Goal: Information Seeking & Learning: Learn about a topic

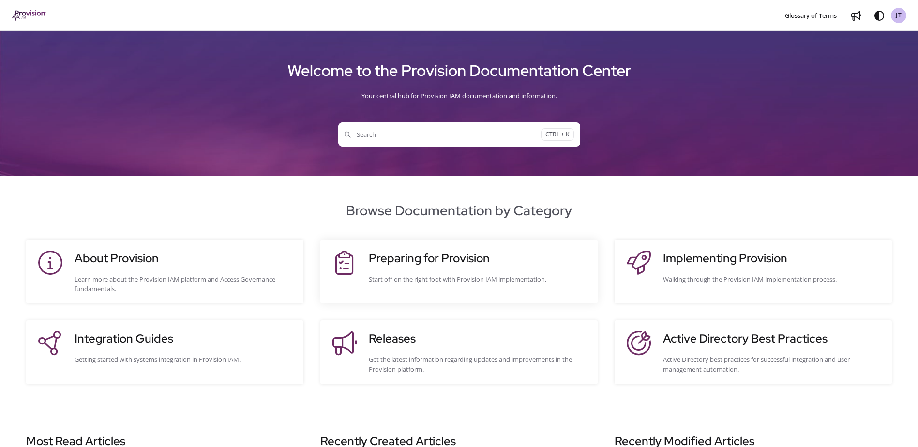
click at [420, 258] on h3 "Preparing for Provision" at bounding box center [478, 258] width 219 height 17
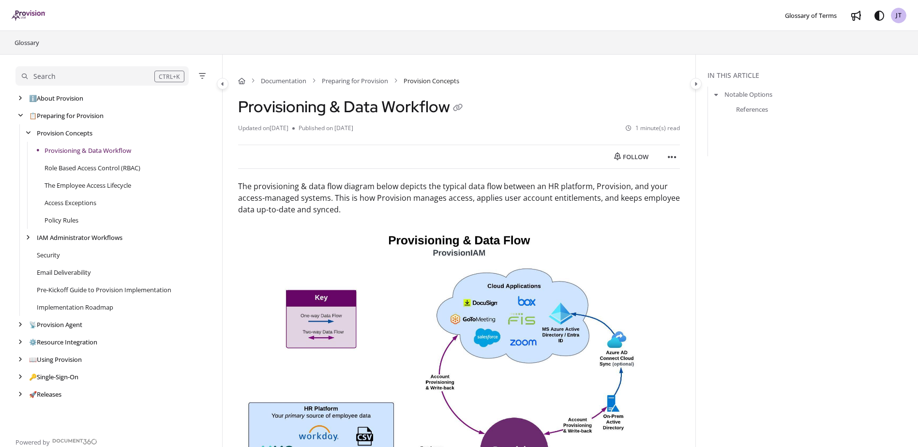
click at [26, 15] on img "Project logo" at bounding box center [29, 15] width 34 height 11
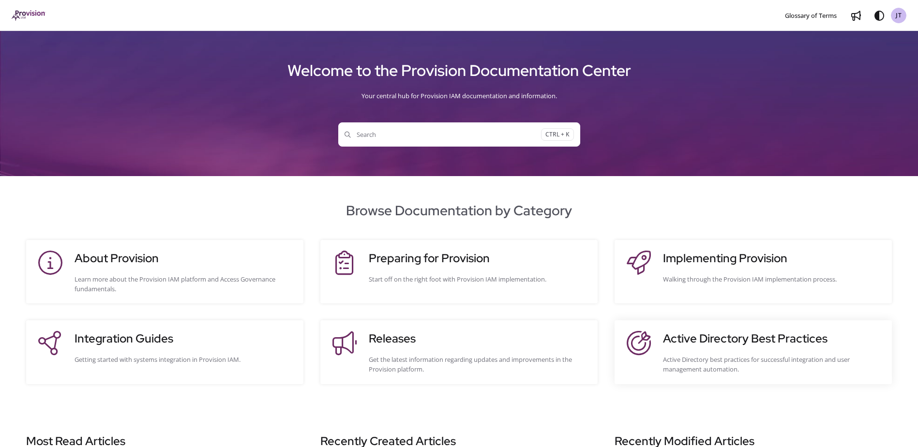
click at [713, 347] on h3 "Active Directory Best Practices" at bounding box center [772, 338] width 219 height 17
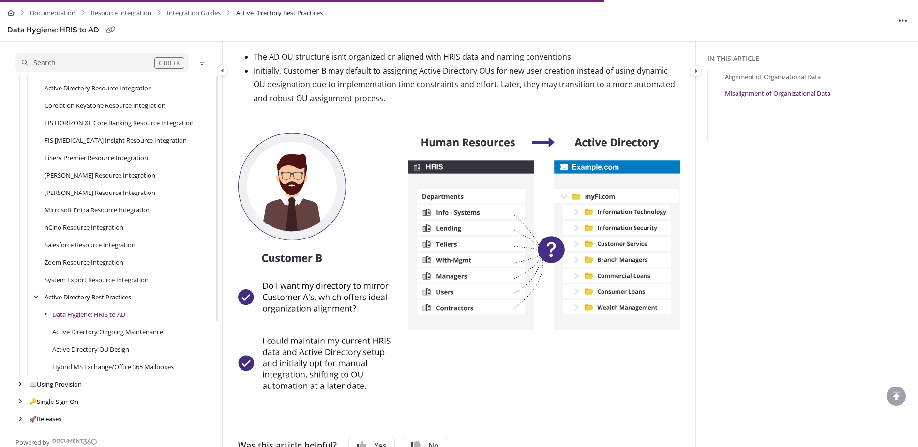
scroll to position [532, 0]
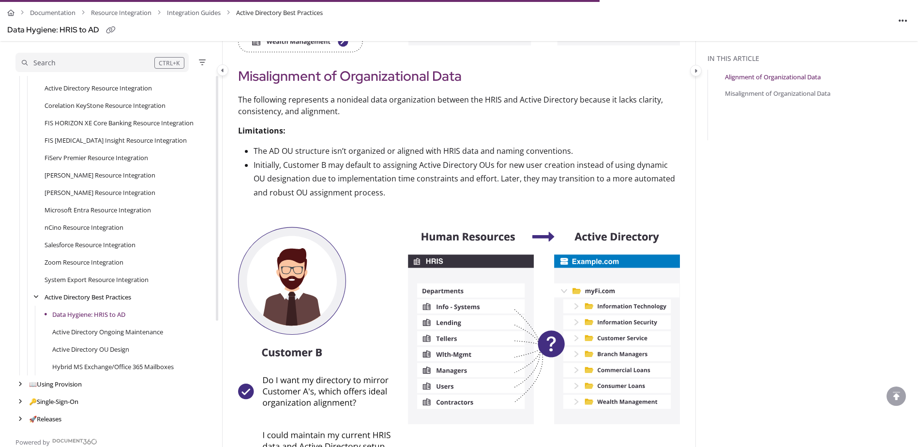
click at [91, 364] on link "Hybrid MS Exchange/Office 365 Mailboxes" at bounding box center [113, 367] width 122 height 10
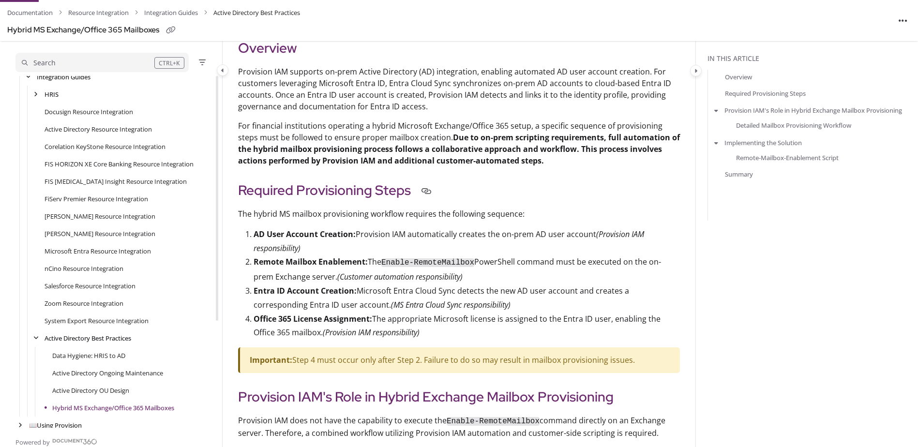
scroll to position [242, 0]
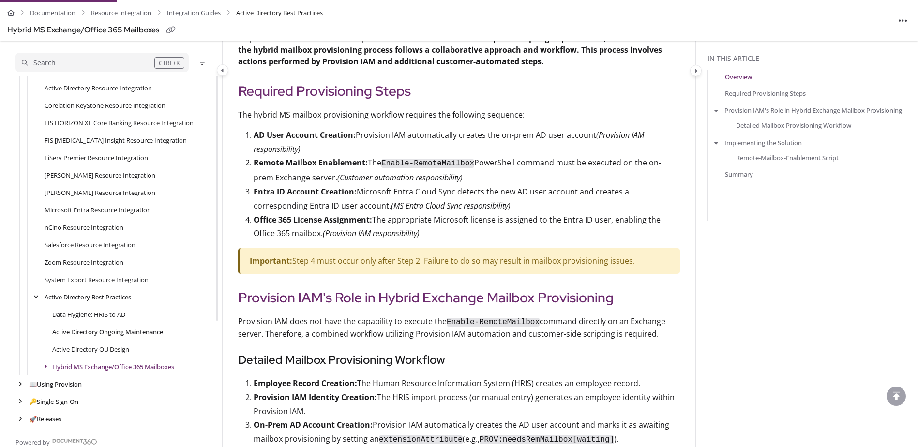
click at [115, 329] on link "Active Directory Ongoing Maintenance" at bounding box center [107, 332] width 111 height 10
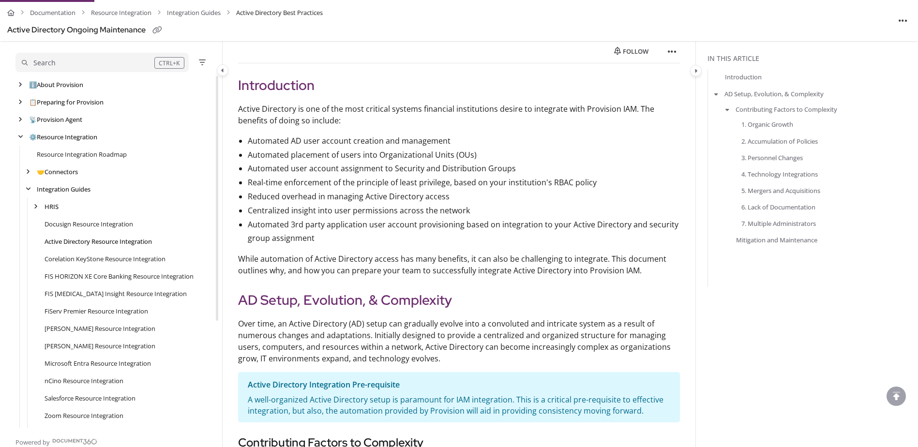
click at [107, 240] on link "Active Directory Resource Integration" at bounding box center [98, 242] width 107 height 10
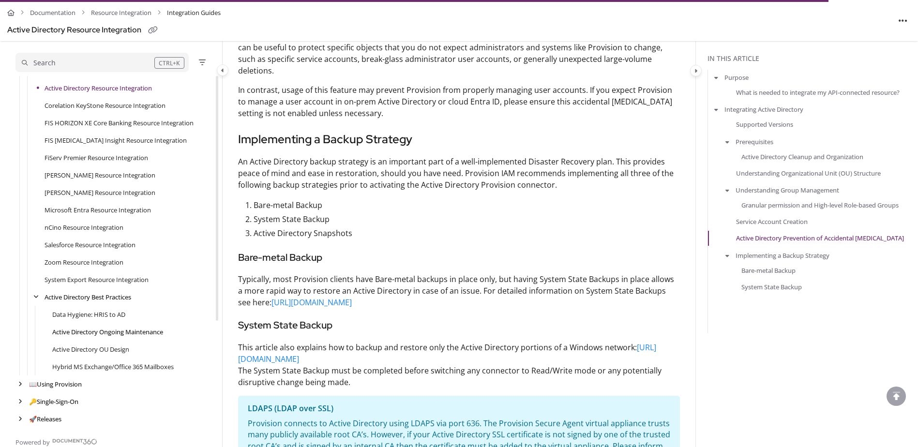
click at [133, 334] on link "Active Directory Ongoing Maintenance" at bounding box center [107, 332] width 111 height 10
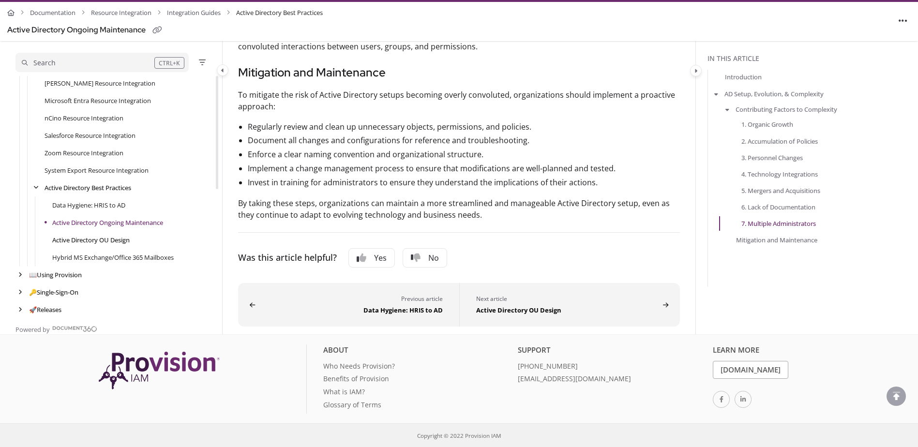
click at [110, 242] on link "Active Directory OU Design" at bounding box center [90, 240] width 77 height 10
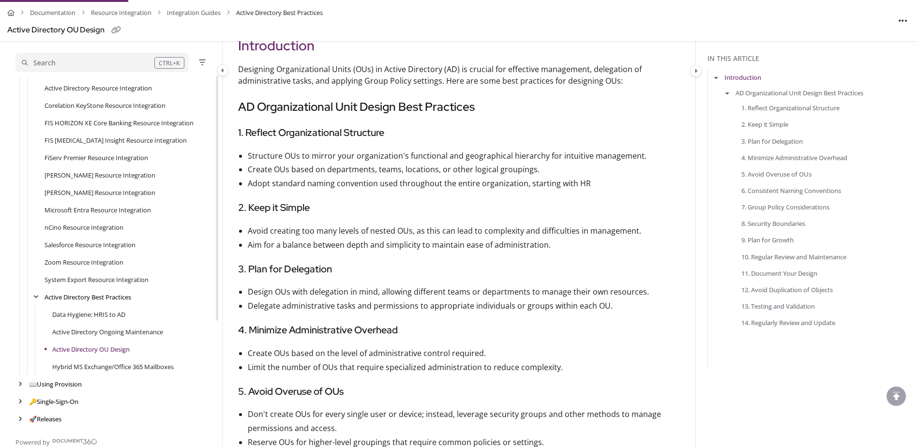
click at [174, 12] on link "Integration Guides" at bounding box center [194, 13] width 54 height 14
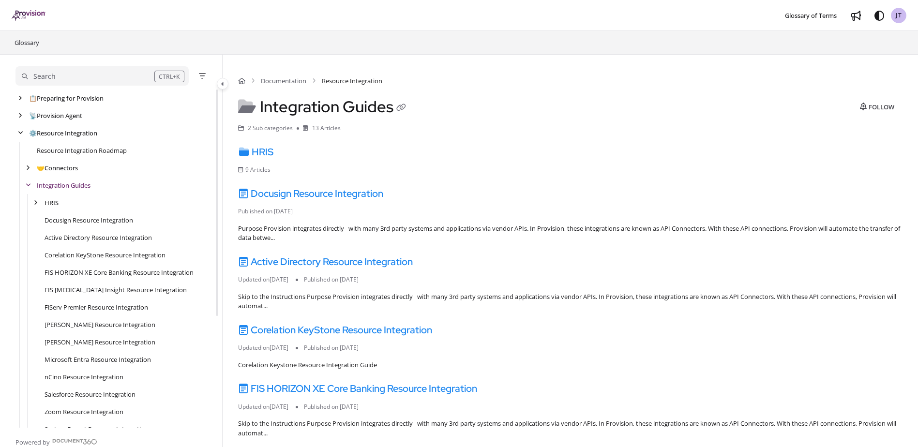
click at [35, 21] on img "Project logo" at bounding box center [29, 15] width 34 height 11
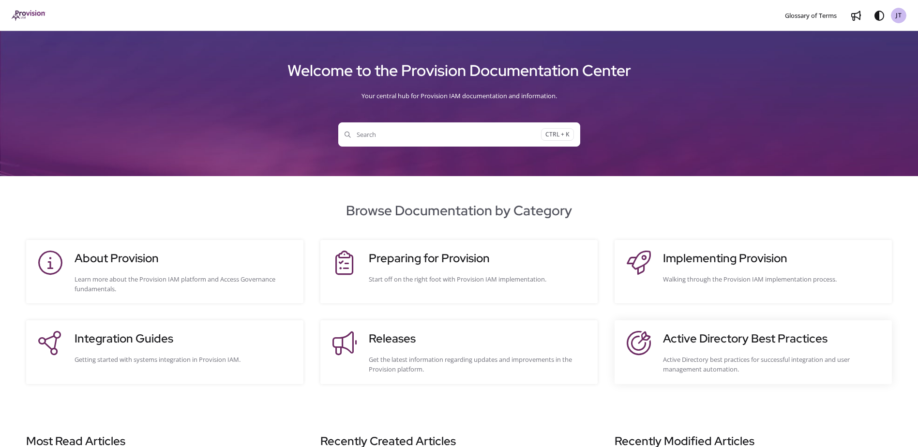
click at [700, 331] on h3 "Active Directory Best Practices" at bounding box center [772, 338] width 219 height 17
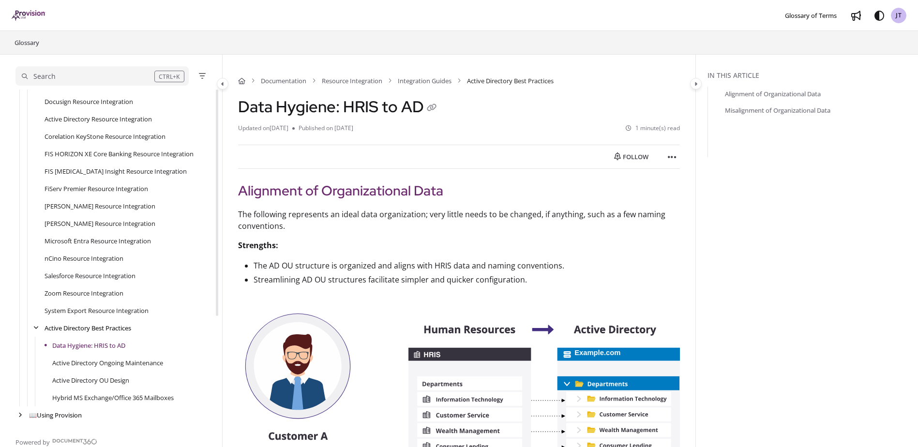
scroll to position [119, 0]
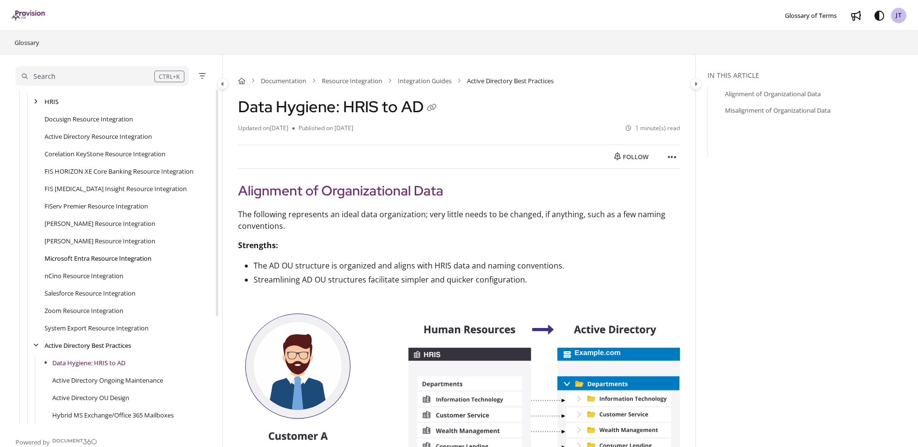
click at [106, 261] on link "Microsoft Entra Resource Integration" at bounding box center [98, 259] width 107 height 10
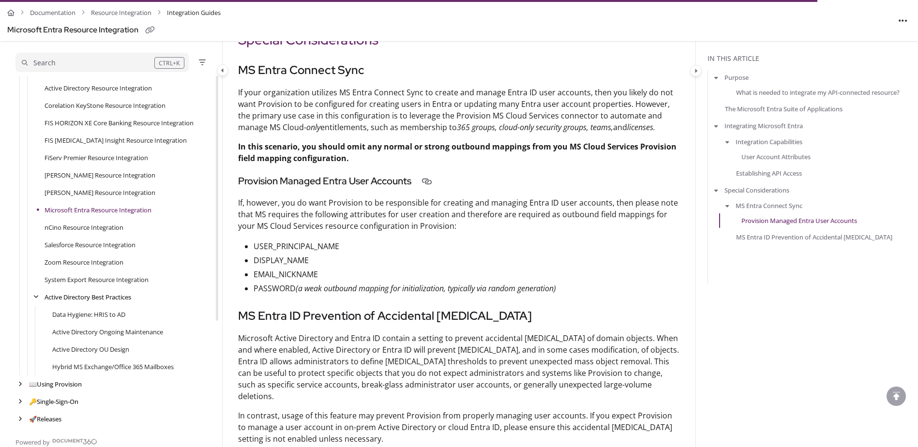
scroll to position [2354, 0]
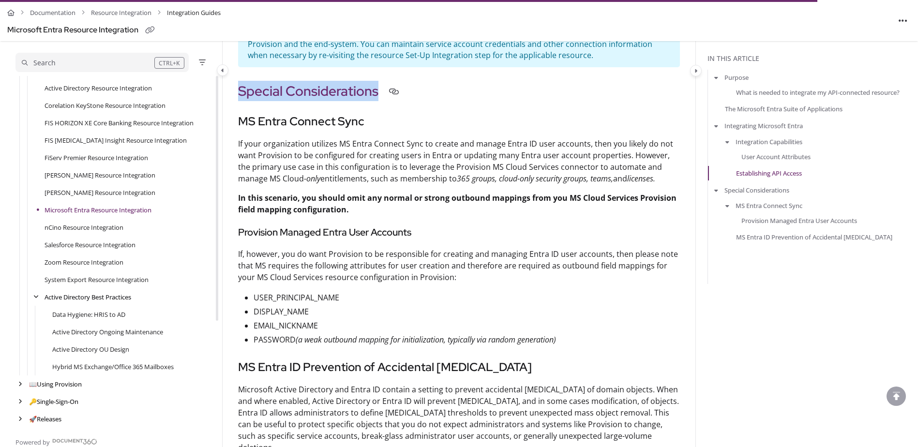
drag, startPoint x: 240, startPoint y: 99, endPoint x: 381, endPoint y: 93, distance: 141.5
click at [381, 93] on h2 "Special Considerations" at bounding box center [459, 91] width 442 height 20
click at [238, 98] on h2 "Special Considerations" at bounding box center [459, 91] width 442 height 20
drag, startPoint x: 234, startPoint y: 98, endPoint x: 379, endPoint y: 105, distance: 144.9
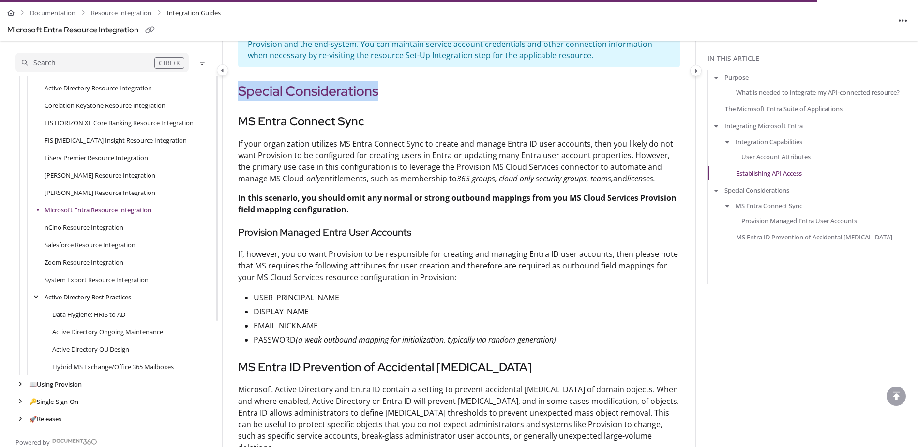
drag, startPoint x: 237, startPoint y: 147, endPoint x: 646, endPoint y: 187, distance: 411.1
click at [367, 206] on strong "In this scenario, you should omit any normal or strong outbound mappings from y…" at bounding box center [457, 204] width 439 height 22
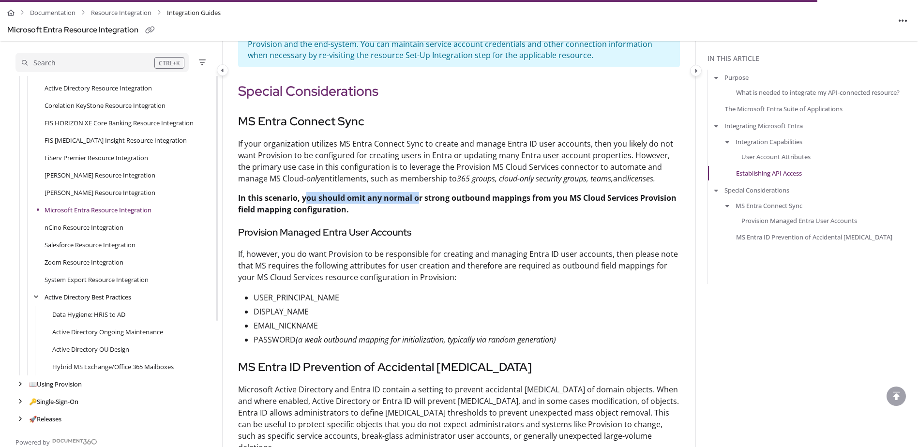
drag, startPoint x: 305, startPoint y: 206, endPoint x: 417, endPoint y: 206, distance: 111.8
click at [417, 206] on strong "In this scenario, you should omit any normal or strong outbound mappings from y…" at bounding box center [457, 204] width 439 height 22
click at [417, 215] on p "In this scenario, you should omit any normal or strong outbound mappings from y…" at bounding box center [459, 203] width 442 height 23
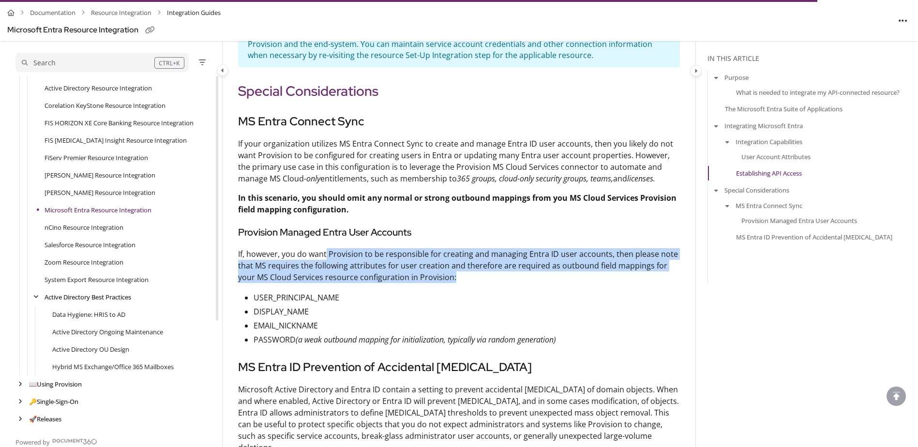
drag, startPoint x: 327, startPoint y: 263, endPoint x: 475, endPoint y: 280, distance: 149.5
click at [475, 280] on p "If, however, you do want Provision to be responsible for creating and managing …" at bounding box center [459, 265] width 442 height 35
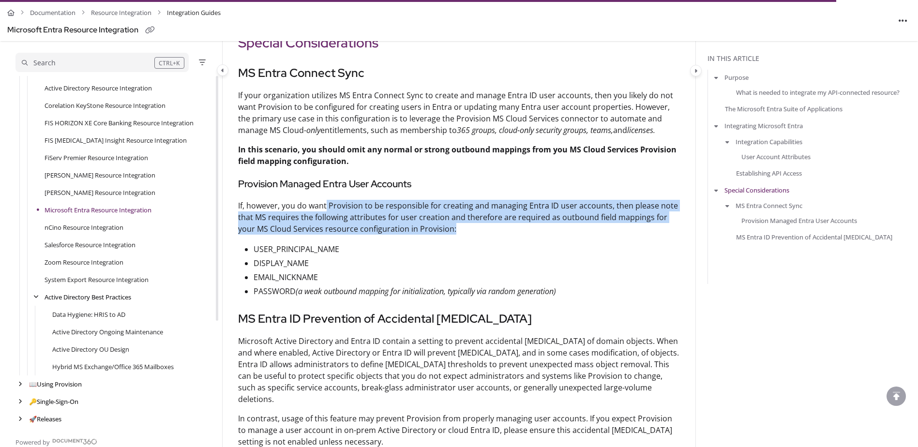
scroll to position [2451, 0]
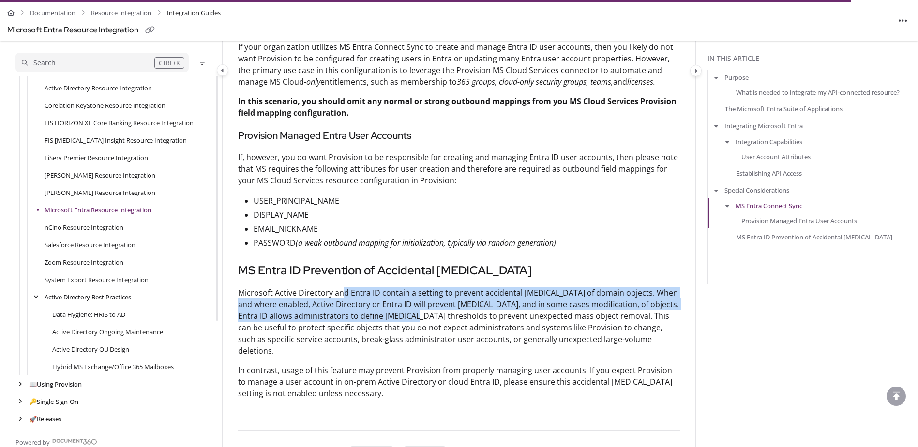
drag, startPoint x: 344, startPoint y: 299, endPoint x: 425, endPoint y: 319, distance: 83.8
click at [425, 319] on p "Microsoft Active Directory and Entra ID contain a setting to prevent accidental…" at bounding box center [459, 322] width 442 height 70
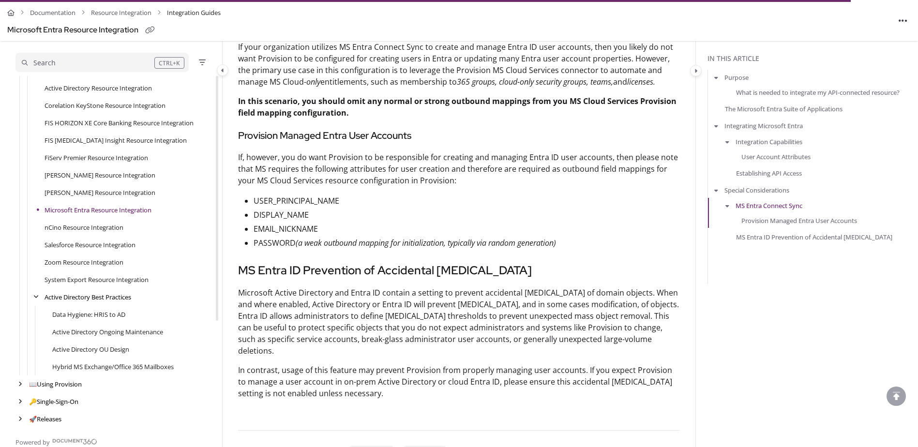
click at [422, 334] on p "Microsoft Active Directory and Entra ID contain a setting to prevent accidental…" at bounding box center [459, 322] width 442 height 70
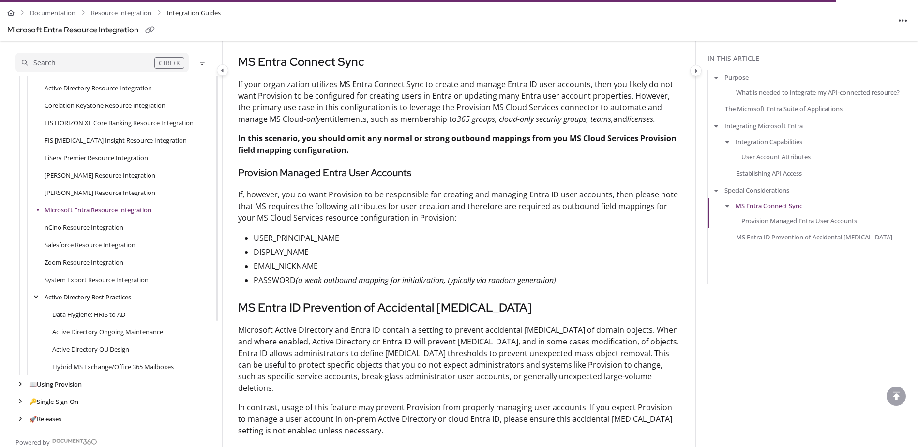
scroll to position [2402, 0]
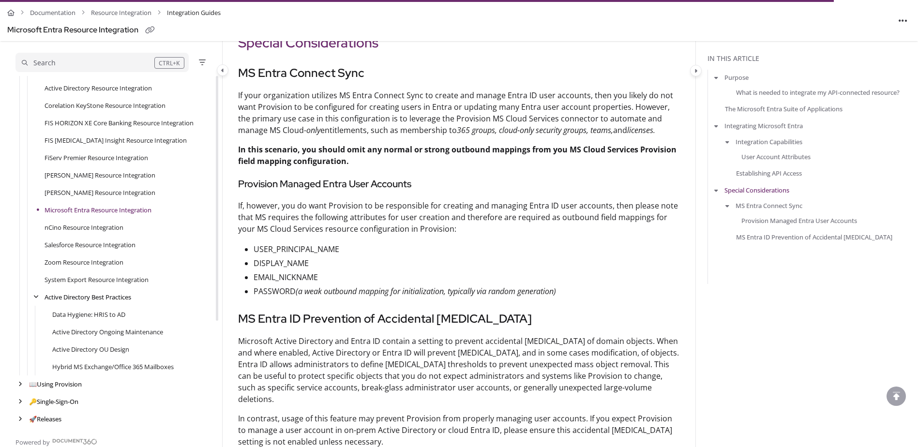
drag, startPoint x: 121, startPoint y: 362, endPoint x: 137, endPoint y: 366, distance: 16.6
click at [121, 362] on link "Hybrid MS Exchange/Office 365 Mailboxes" at bounding box center [113, 367] width 122 height 10
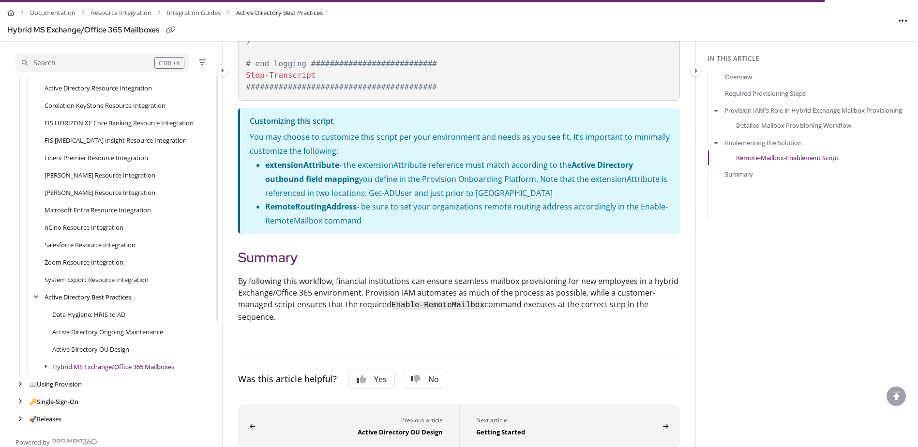
scroll to position [1469, 0]
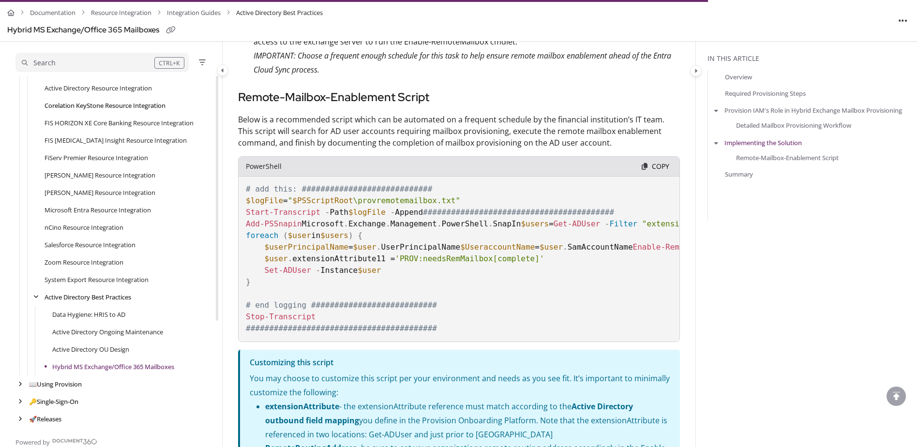
drag, startPoint x: 102, startPoint y: 89, endPoint x: 122, endPoint y: 101, distance: 22.6
click at [102, 89] on link "Active Directory Resource Integration" at bounding box center [98, 88] width 107 height 10
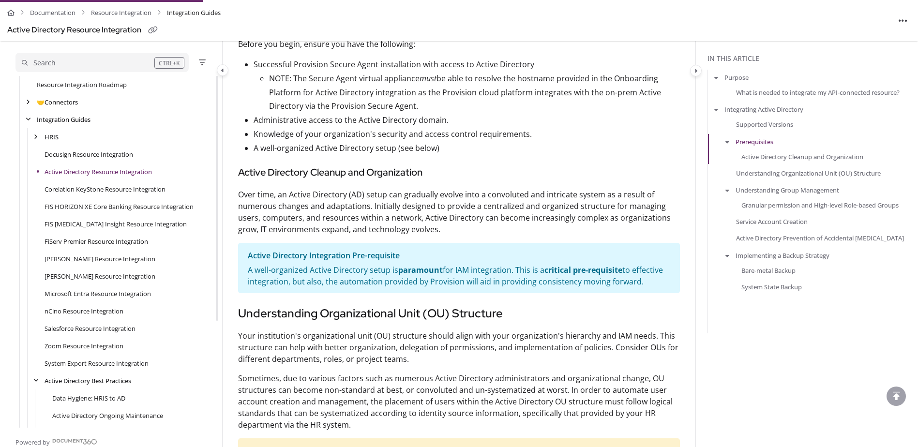
scroll to position [484, 0]
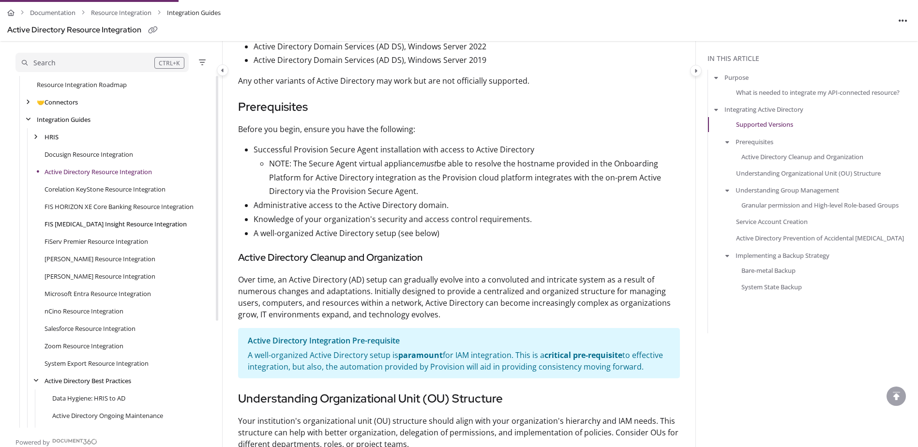
click at [120, 221] on link "FIS [MEDICAL_DATA] Insight Resource Integration" at bounding box center [116, 224] width 142 height 10
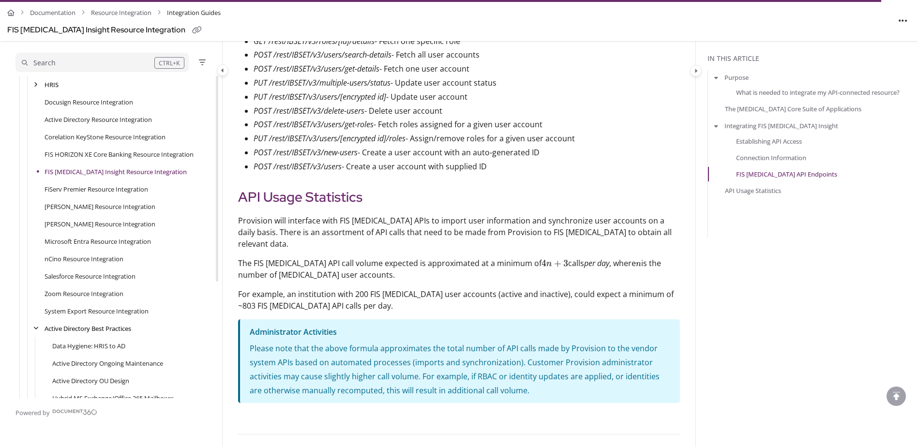
scroll to position [1985, 0]
click at [391, 288] on p "For example, an institution with 200 FIS IBS user accounts (active and inactive…" at bounding box center [459, 299] width 442 height 23
click at [71, 271] on div "Salesforce Resource Integration" at bounding box center [114, 276] width 199 height 17
click at [73, 276] on link "Salesforce Resource Integration" at bounding box center [90, 277] width 91 height 10
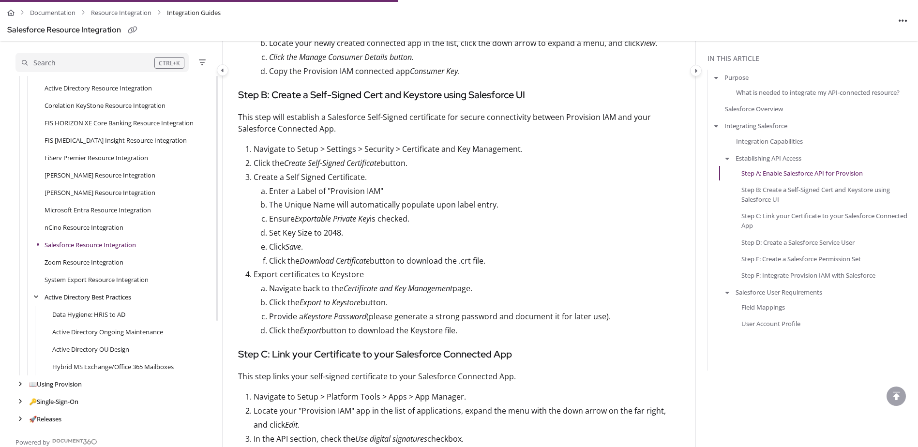
scroll to position [1307, 0]
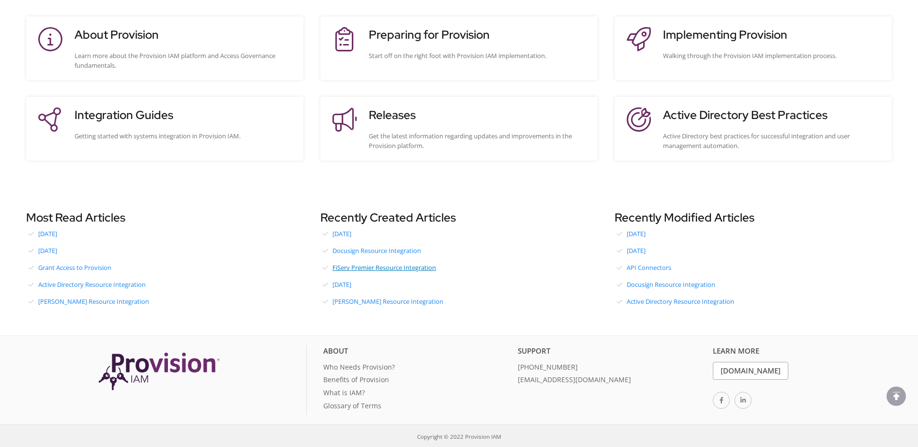
scroll to position [225, 0]
click at [349, 235] on link "[DATE]" at bounding box center [458, 233] width 277 height 15
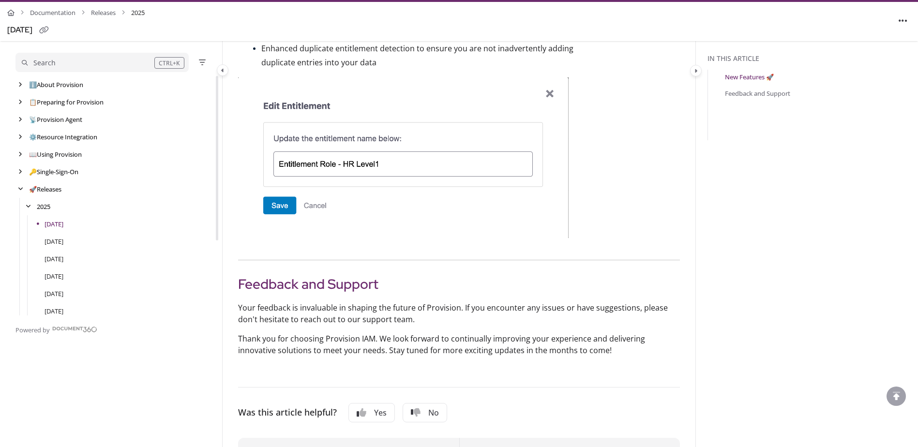
scroll to position [739, 0]
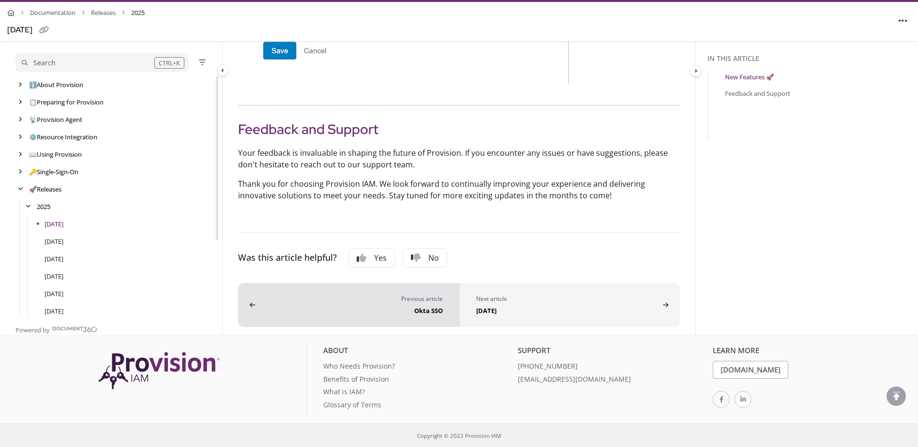
drag, startPoint x: 252, startPoint y: 288, endPoint x: 246, endPoint y: 288, distance: 5.8
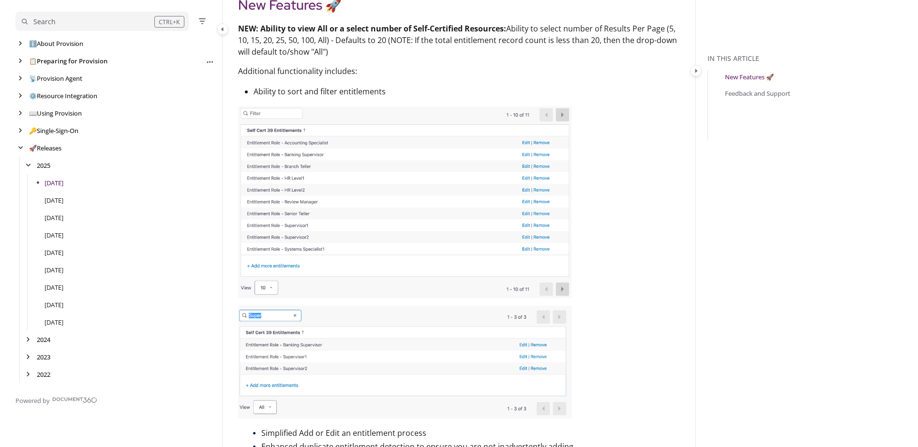
scroll to position [13, 0]
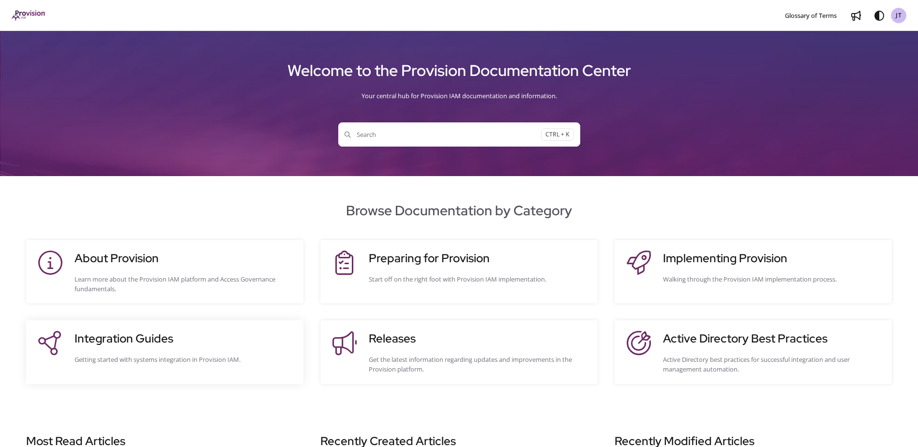
click at [130, 342] on h3 "Integration Guides" at bounding box center [184, 338] width 219 height 17
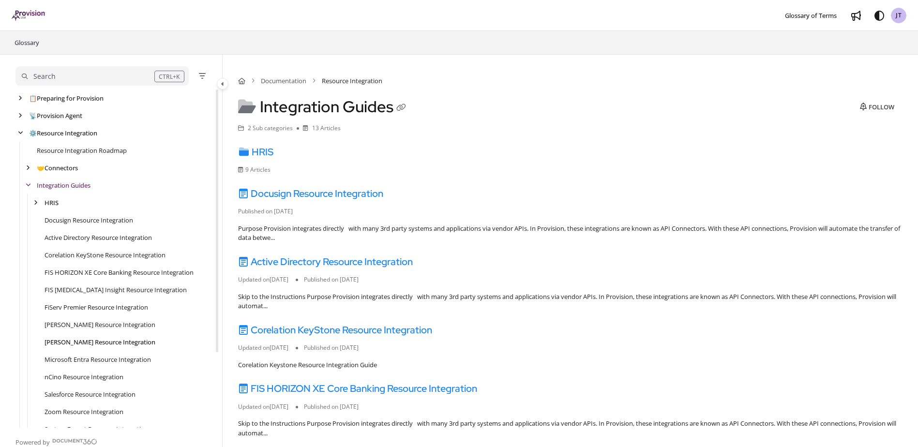
click at [135, 342] on link "[PERSON_NAME] Resource Integration" at bounding box center [100, 342] width 111 height 10
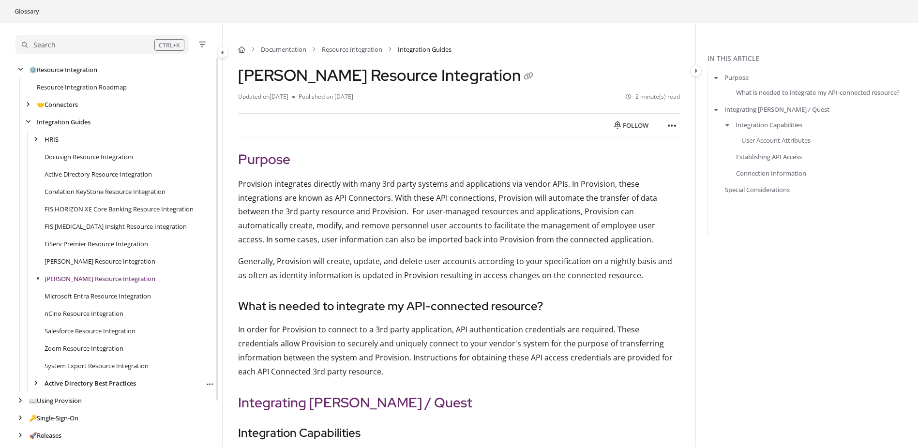
scroll to position [48, 0]
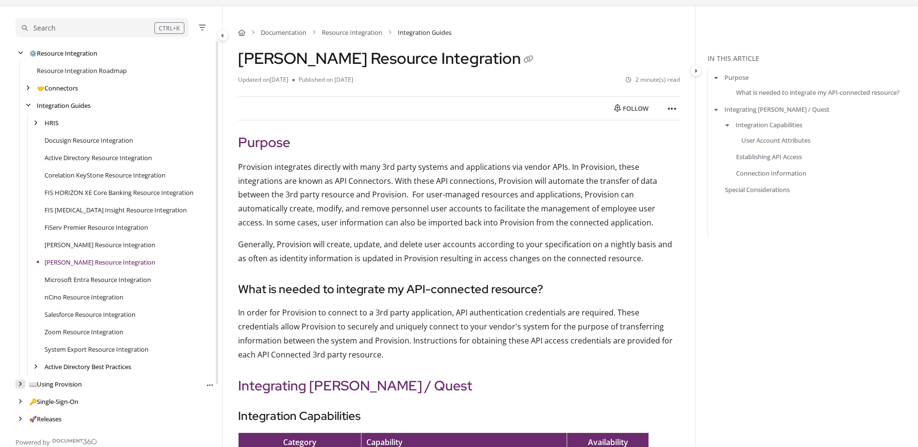
click at [20, 384] on icon "arrow" at bounding box center [20, 384] width 4 height 6
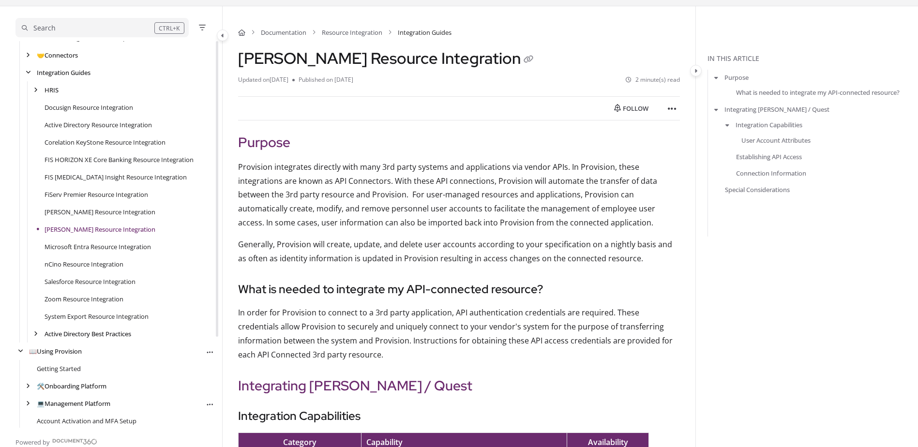
scroll to position [119, 0]
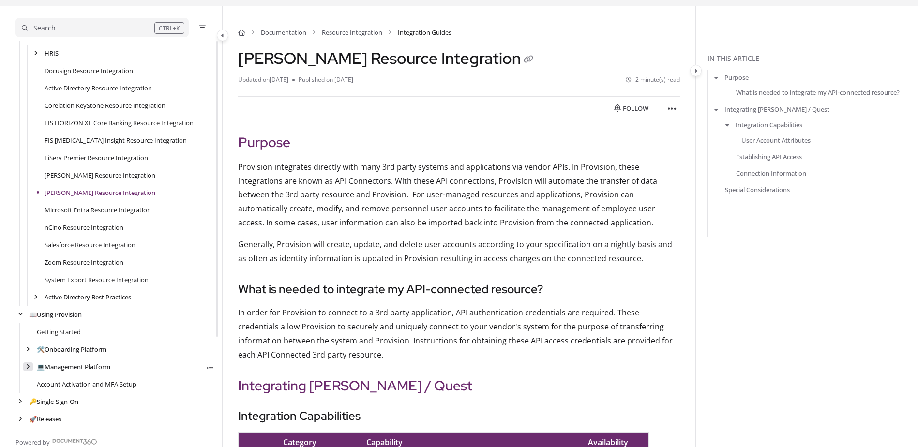
click at [24, 369] on div "arrow" at bounding box center [28, 367] width 10 height 9
click at [29, 349] on icon "arrow" at bounding box center [28, 350] width 4 height 6
click at [36, 370] on div "arrow" at bounding box center [36, 367] width 10 height 9
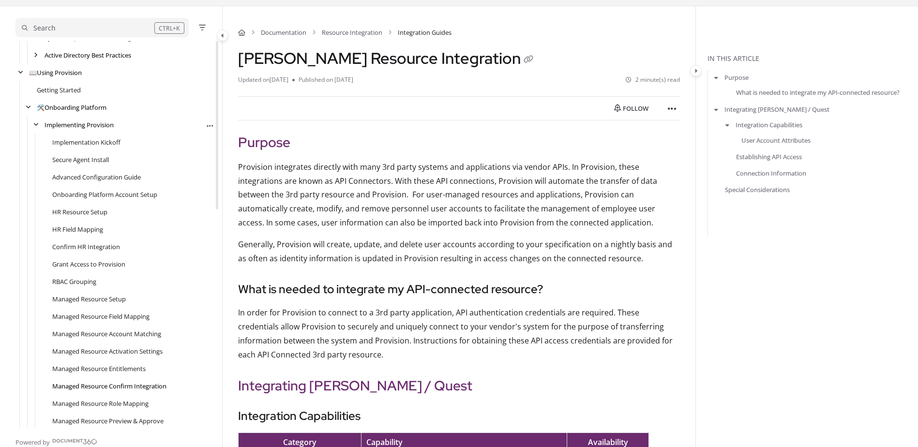
scroll to position [409, 0]
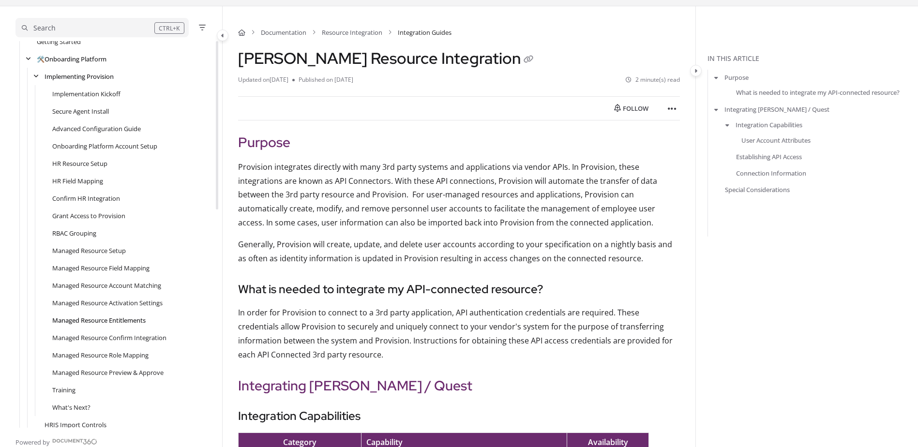
click at [110, 325] on link "Managed Resource Entitlements" at bounding box center [98, 321] width 93 height 10
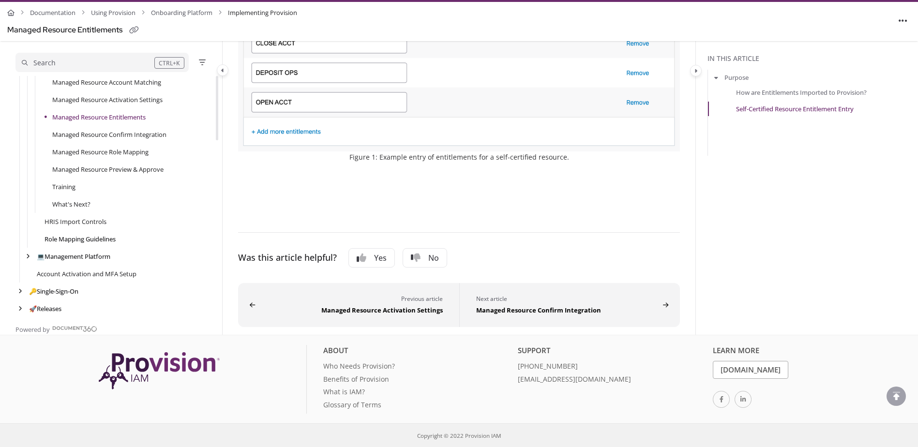
scroll to position [650, 0]
click at [18, 290] on icon "arrow" at bounding box center [20, 289] width 4 height 6
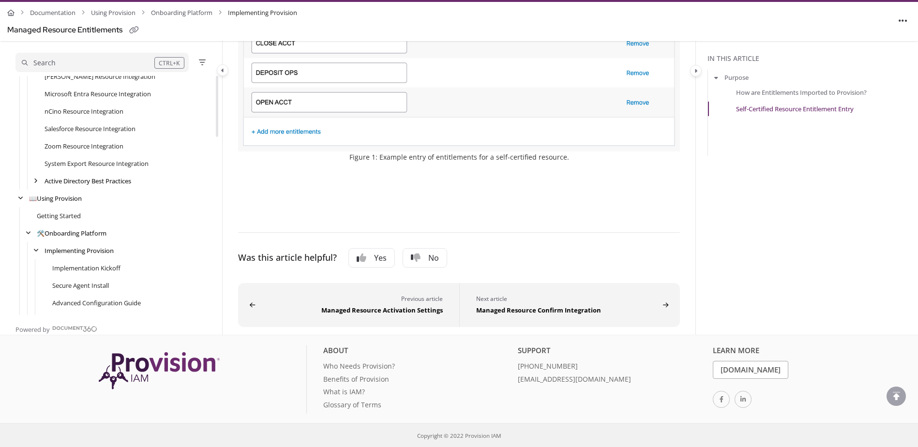
scroll to position [266, 0]
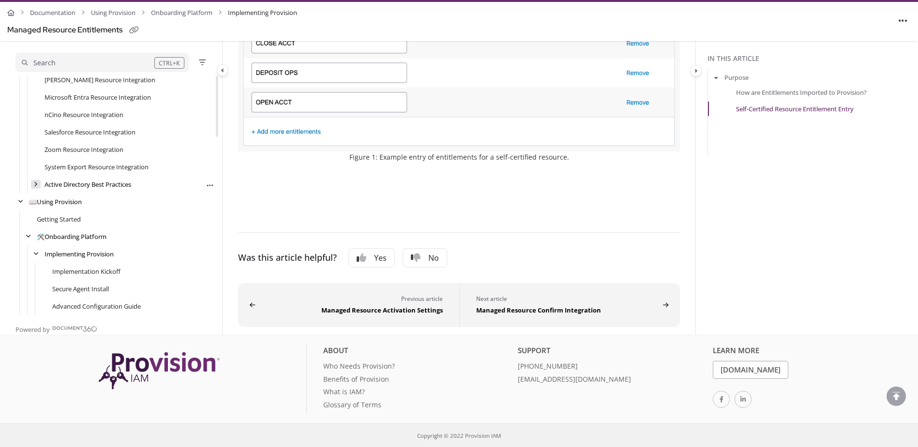
click at [39, 184] on div "arrow" at bounding box center [36, 184] width 10 height 9
click at [69, 190] on div "Active Directory Best Practices Follow category Export PDF" at bounding box center [114, 184] width 199 height 17
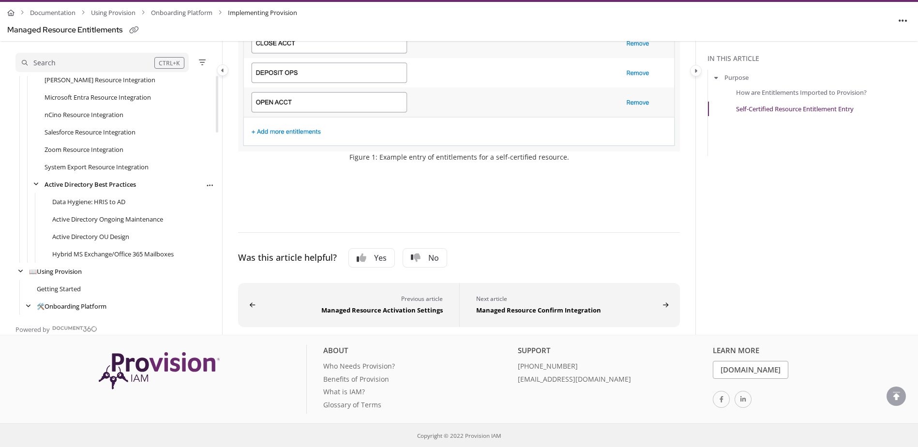
click at [81, 185] on link "Active Directory Best Practices" at bounding box center [90, 185] width 91 height 10
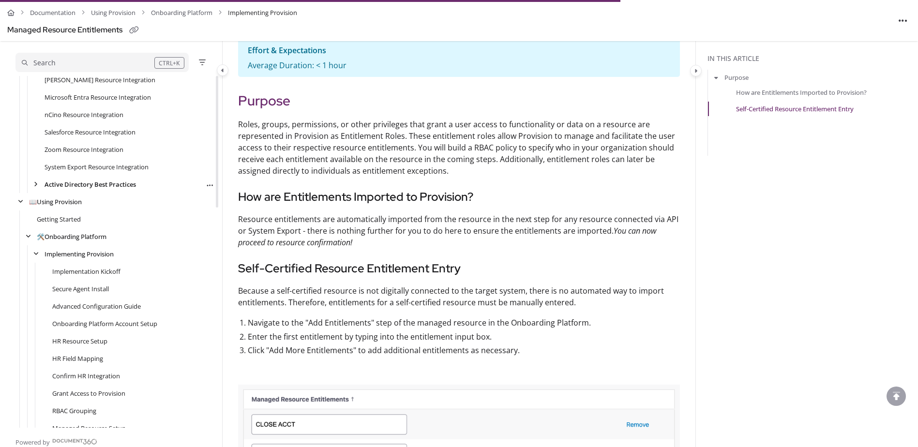
click at [81, 185] on link "Active Directory Best Practices" at bounding box center [90, 185] width 91 height 10
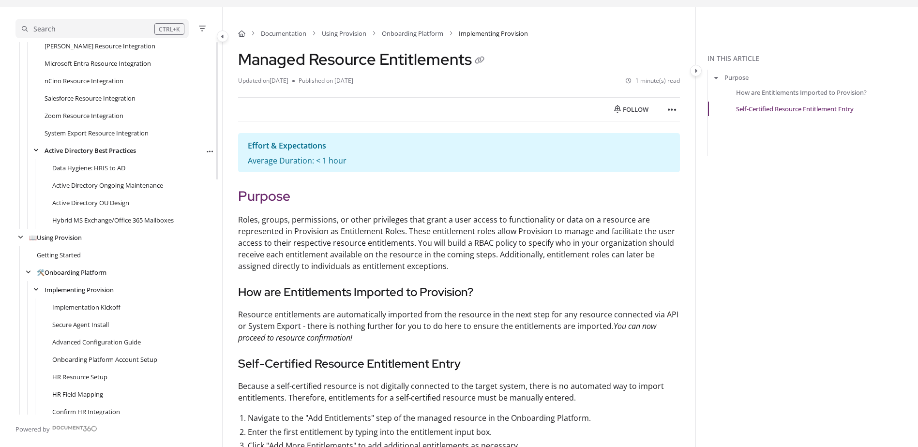
scroll to position [0, 0]
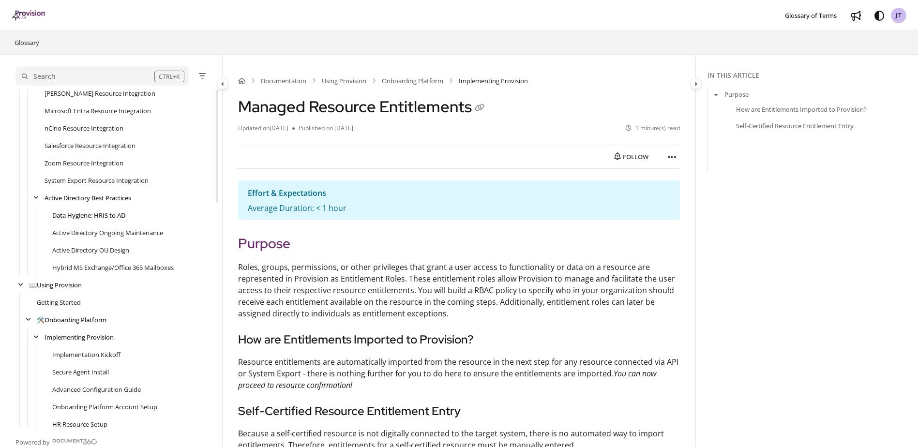
click at [84, 213] on link "Data Hygiene: HRIS to AD" at bounding box center [88, 216] width 73 height 10
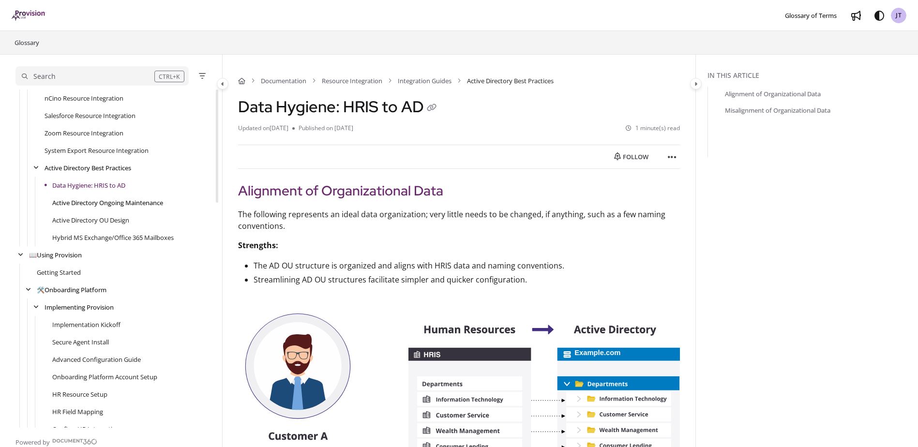
click at [97, 198] on link "Active Directory Ongoing Maintenance" at bounding box center [107, 203] width 111 height 10
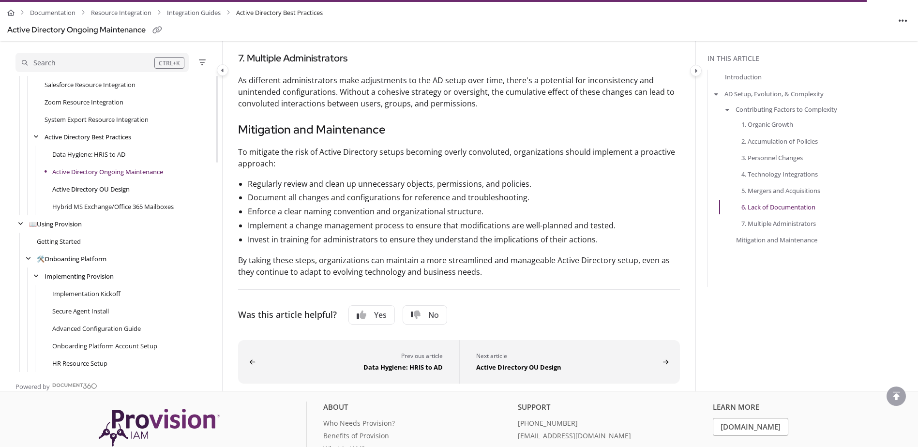
click at [104, 186] on link "Active Directory OU Design" at bounding box center [90, 189] width 77 height 10
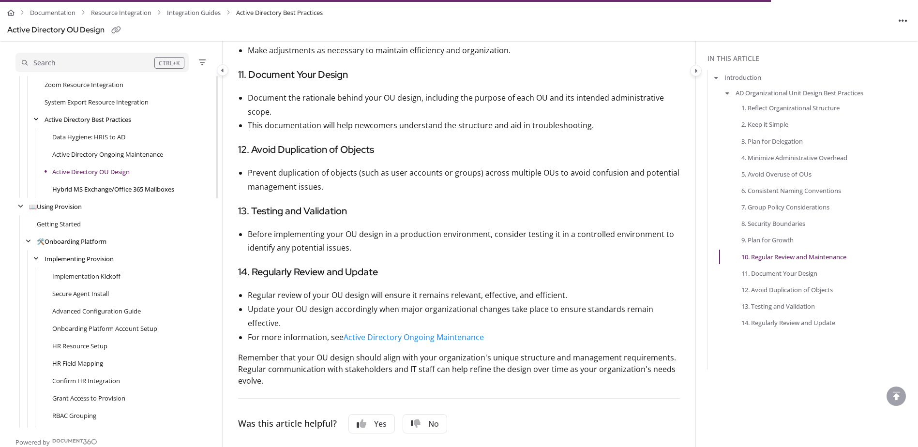
click at [92, 187] on link "Hybrid MS Exchange/Office 365 Mailboxes" at bounding box center [113, 189] width 122 height 10
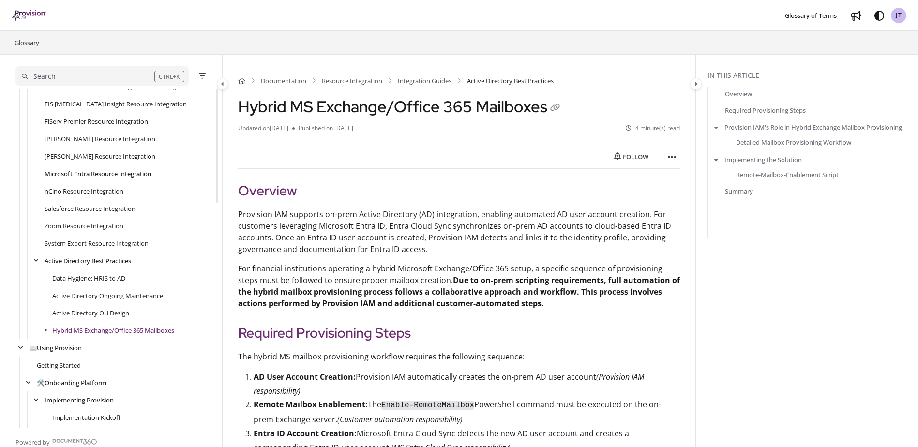
click at [89, 174] on link "Microsoft Entra Resource Integration" at bounding box center [98, 174] width 107 height 10
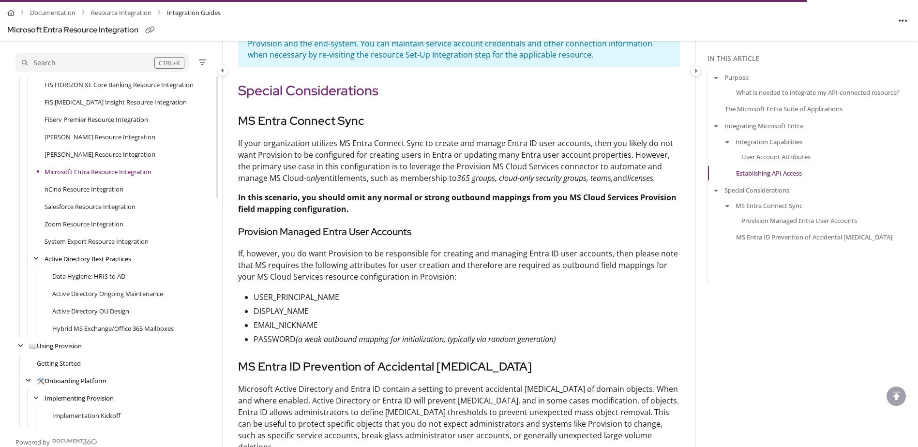
scroll to position [2372, 0]
